Goal: Navigation & Orientation: Find specific page/section

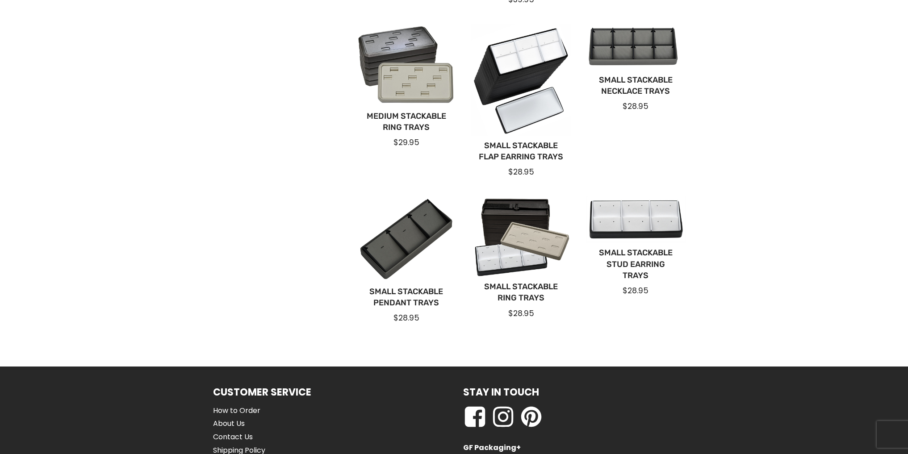
scroll to position [536, 0]
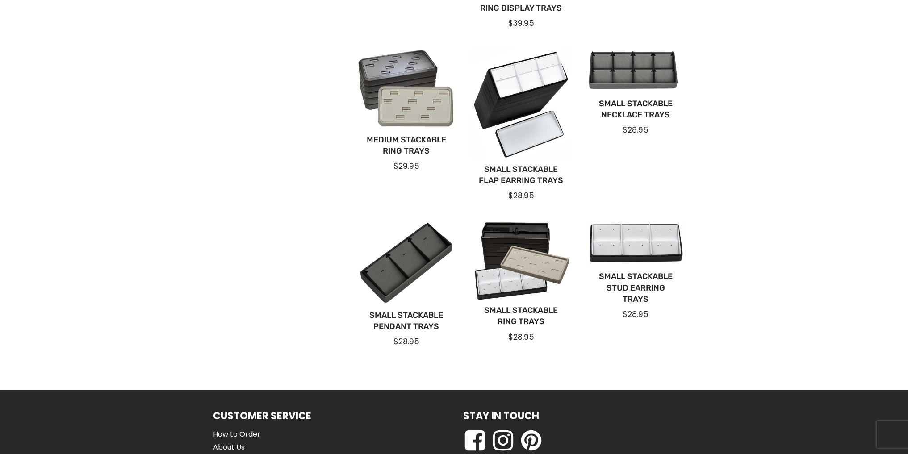
click at [908, 2] on html "QUESTIONS? Call Us 1.800.828.7701 Get Commercial Pricing Search for: ****** My …" at bounding box center [454, 26] width 908 height 1124
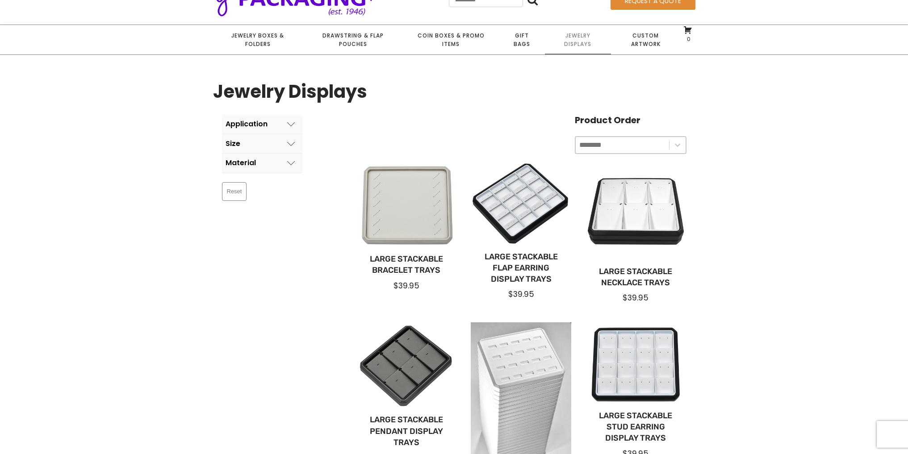
scroll to position [0, 0]
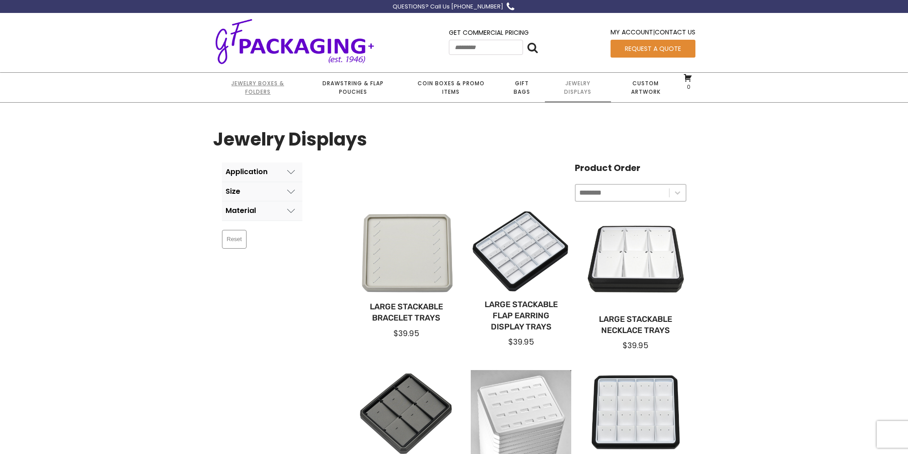
click at [248, 88] on link "Jewelry Boxes & Folders" at bounding box center [258, 87] width 90 height 29
click at [266, 92] on link "Jewelry Boxes & Folders" at bounding box center [258, 87] width 90 height 29
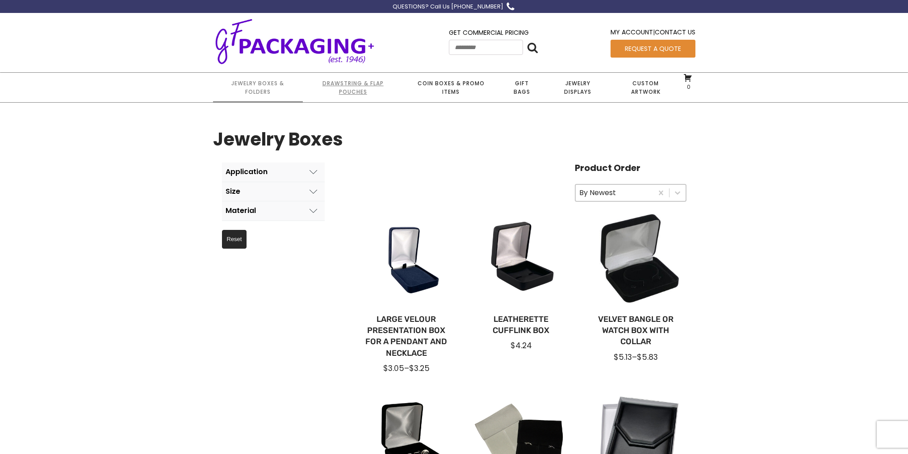
click at [349, 84] on link "Drawstring & Flap Pouches" at bounding box center [353, 87] width 100 height 29
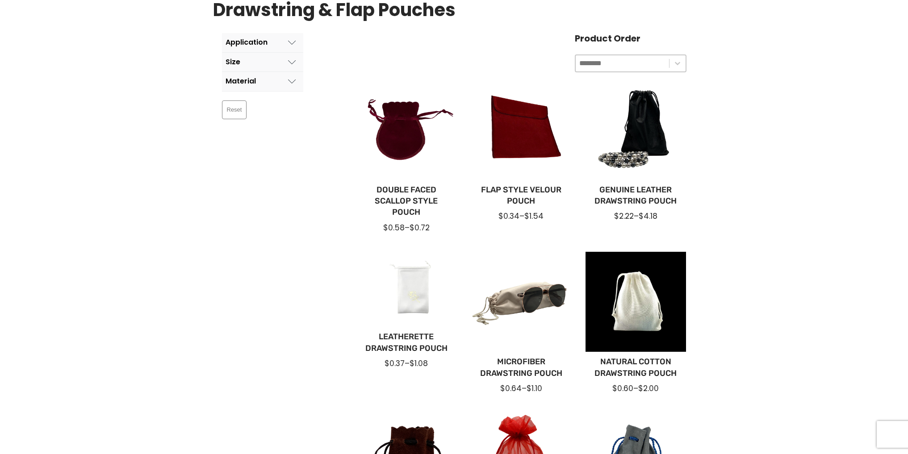
scroll to position [88, 0]
